Goal: Information Seeking & Learning: Learn about a topic

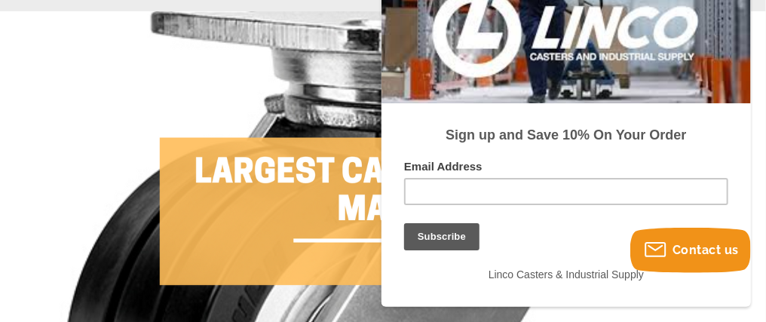
scroll to position [302, 0]
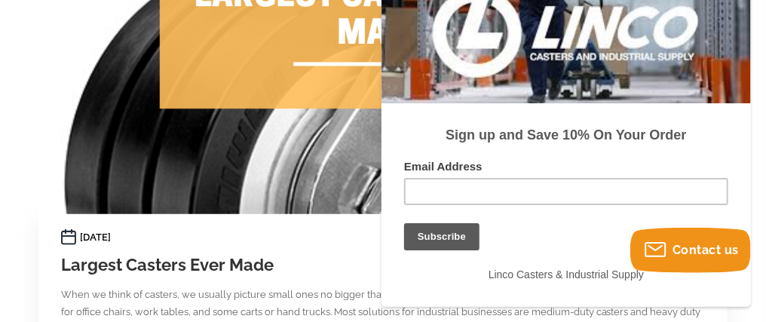
click at [345, 236] on div "19th Jul 2022" at bounding box center [383, 237] width 644 height 17
click at [345, 240] on div "19th Jul 2022" at bounding box center [383, 237] width 644 height 17
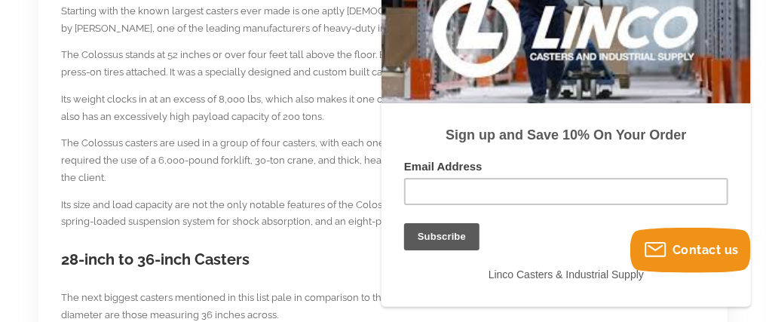
scroll to position [830, 0]
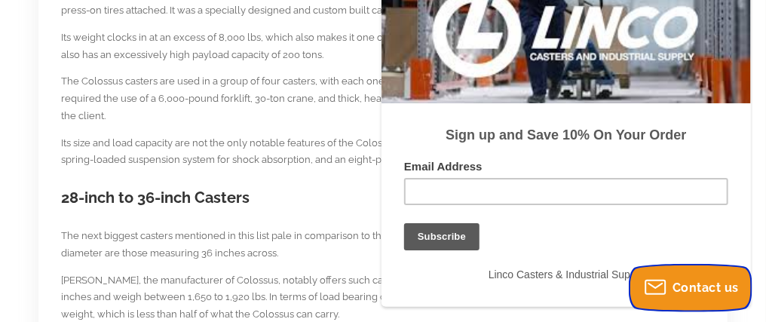
click at [688, 284] on span "Contact us" at bounding box center [706, 288] width 66 height 14
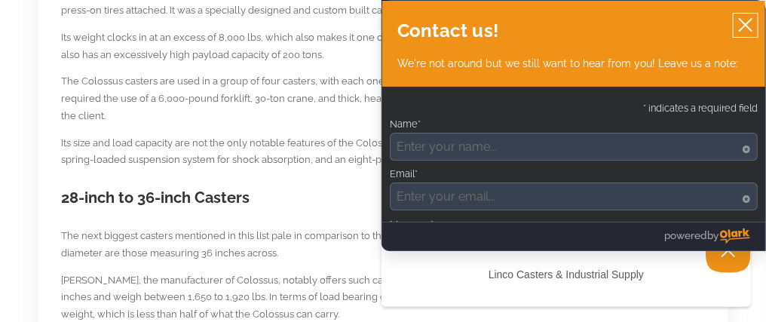
click at [750, 17] on icon "close chatbox" at bounding box center [745, 24] width 15 height 15
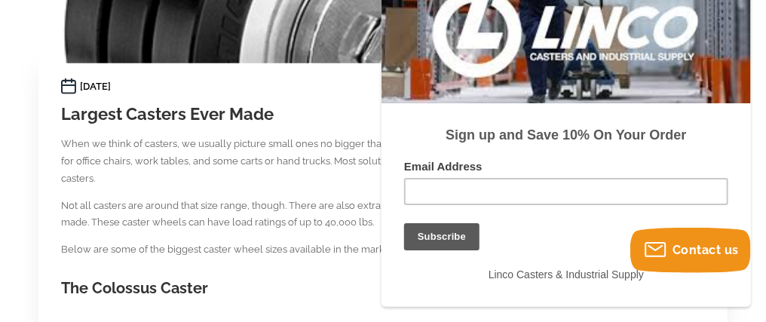
scroll to position [0, 0]
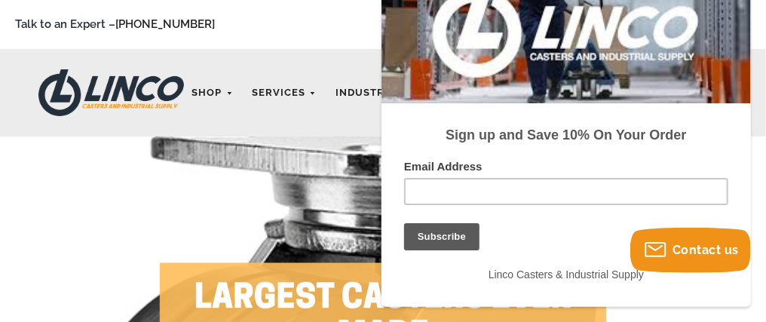
drag, startPoint x: 691, startPoint y: 13, endPoint x: 682, endPoint y: 55, distance: 43.2
click at [682, 55] on div at bounding box center [566, 28] width 370 height 151
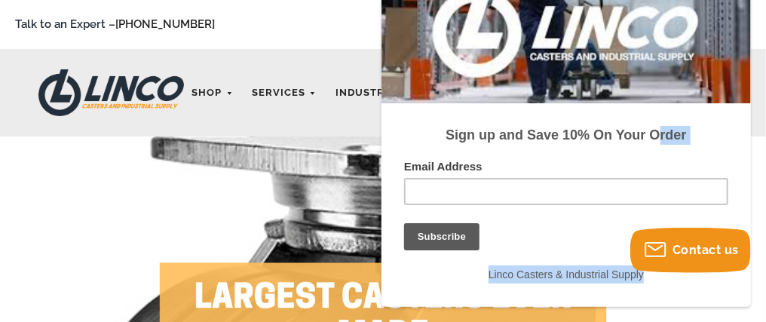
drag, startPoint x: 635, startPoint y: 43, endPoint x: 662, endPoint y: 115, distance: 76.6
click at [662, 115] on div "Sign up and Save 10% On Your Order Email Address Subscribe Continue Linco Caste…" at bounding box center [566, 130] width 370 height 354
click at [527, 232] on div "Subscribe Continue" at bounding box center [565, 237] width 324 height 27
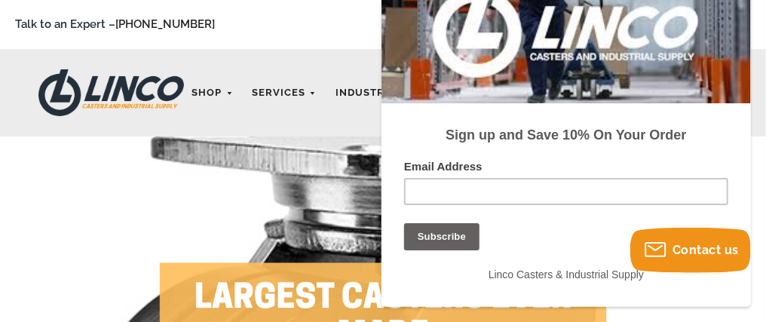
click at [428, 233] on input "Subscribe" at bounding box center [440, 237] width 75 height 27
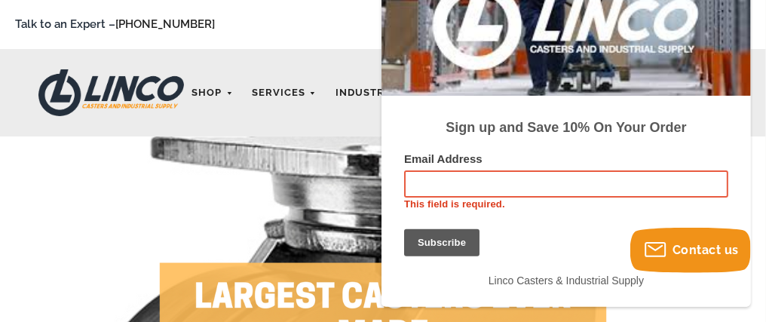
click at [519, 228] on div "Email Address This field is required. Subscribe Continue Linco Casters & Indust…" at bounding box center [565, 221] width 324 height 137
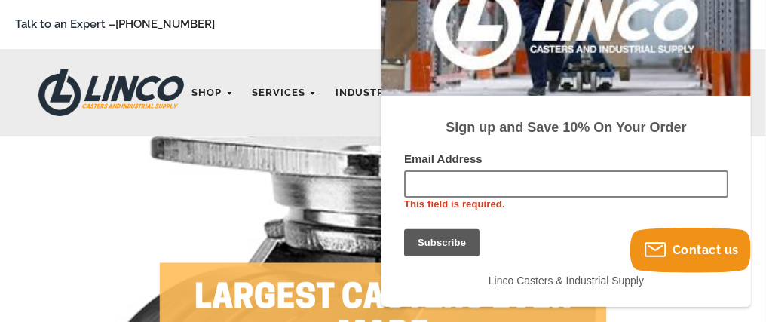
click at [461, 191] on input "Email Address" at bounding box center [565, 184] width 324 height 27
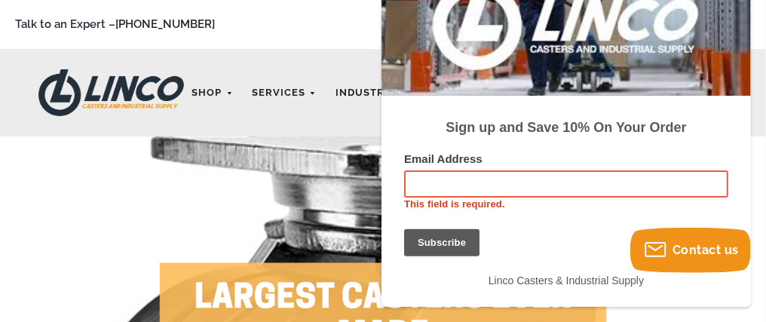
click at [596, 79] on div at bounding box center [566, 21] width 370 height 151
click at [140, 207] on figure at bounding box center [382, 325] width 689 height 379
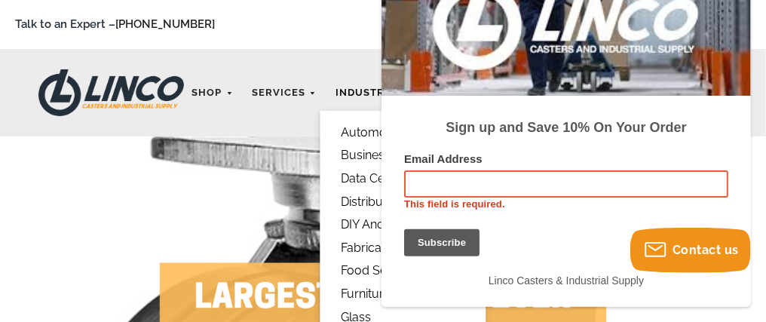
click at [340, 90] on link "Industries" at bounding box center [374, 92] width 93 height 29
click at [352, 249] on link "Fabrication" at bounding box center [372, 247] width 72 height 25
